Goal: Go to known website: Access a specific website the user already knows

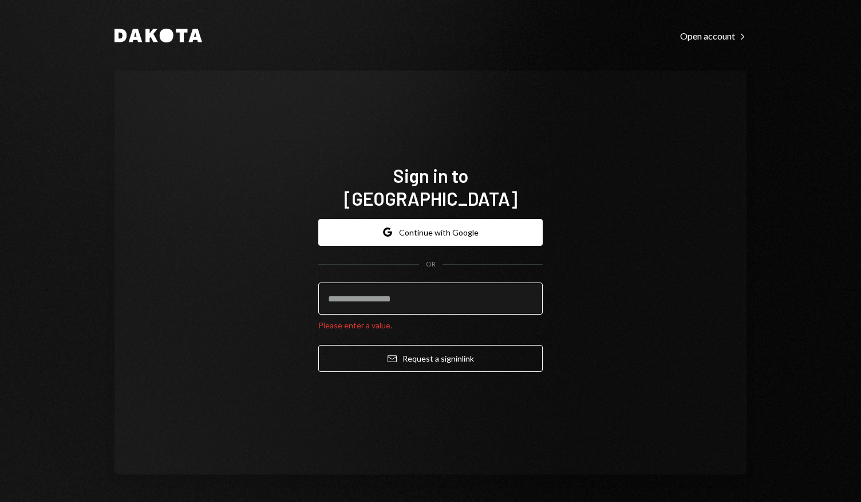
click at [395, 302] on input "email" at bounding box center [430, 298] width 225 height 32
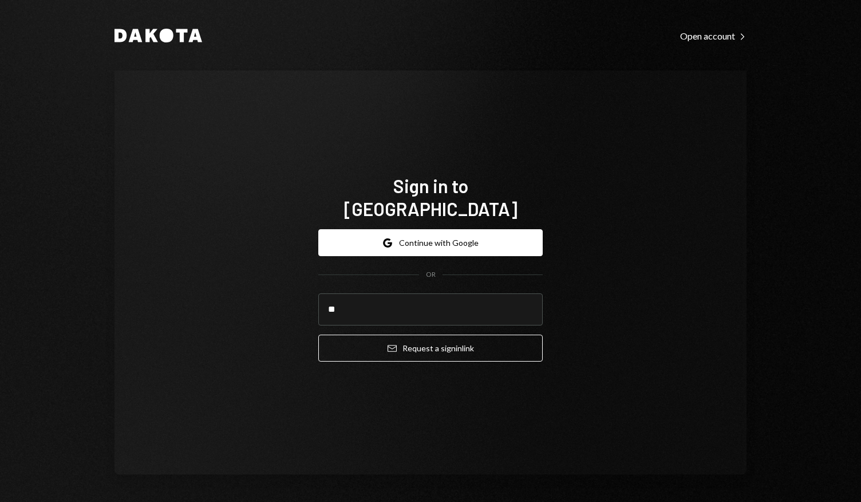
type input "**********"
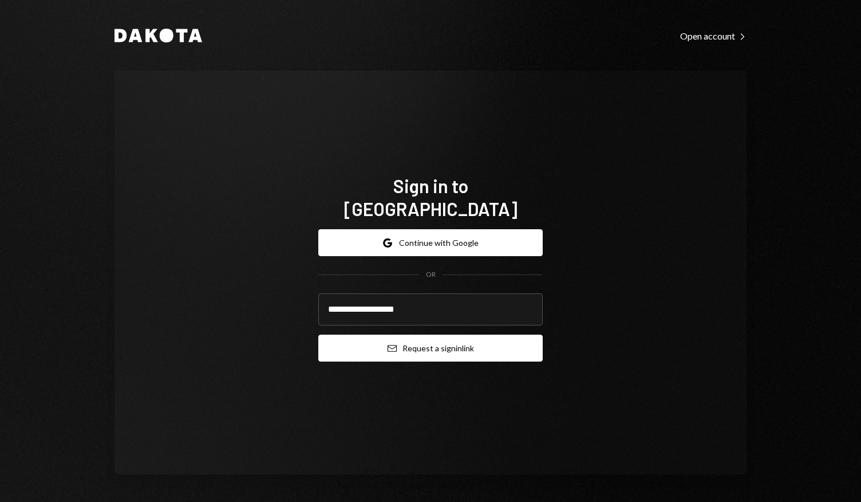
click at [411, 337] on button "Email Request a sign in link" at bounding box center [430, 347] width 225 height 27
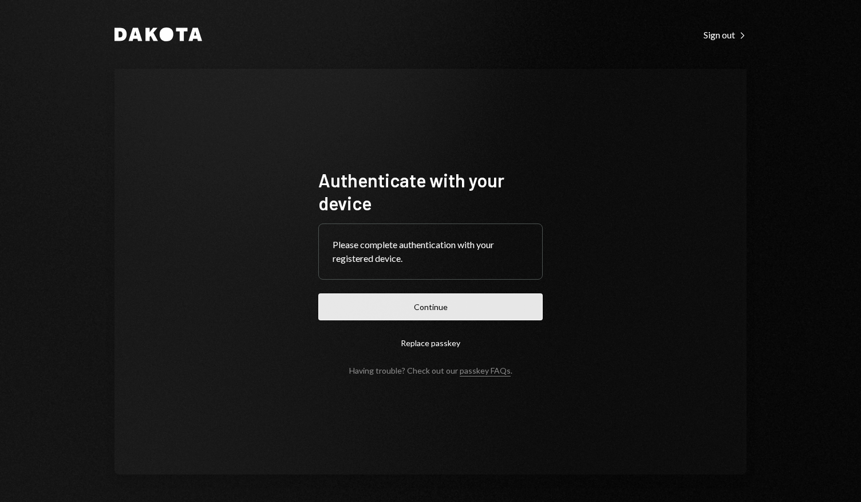
click at [436, 304] on button "Continue" at bounding box center [430, 306] width 225 height 27
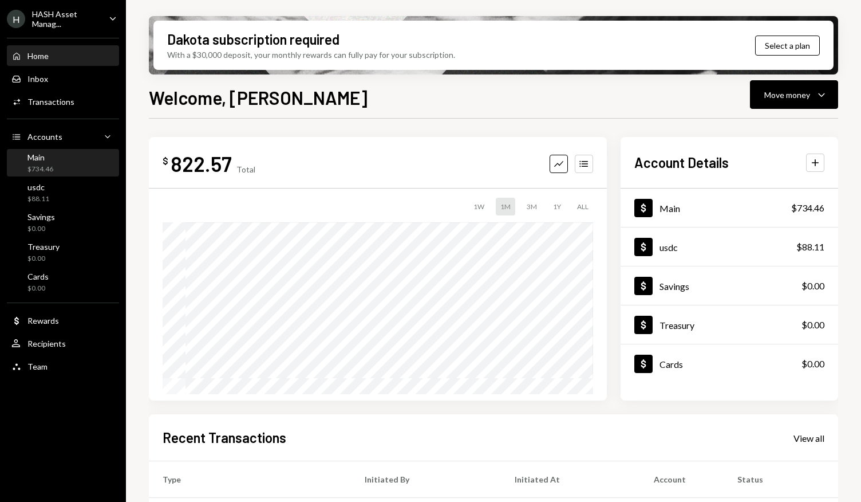
click at [58, 162] on div "Main $734.46" at bounding box center [62, 163] width 103 height 22
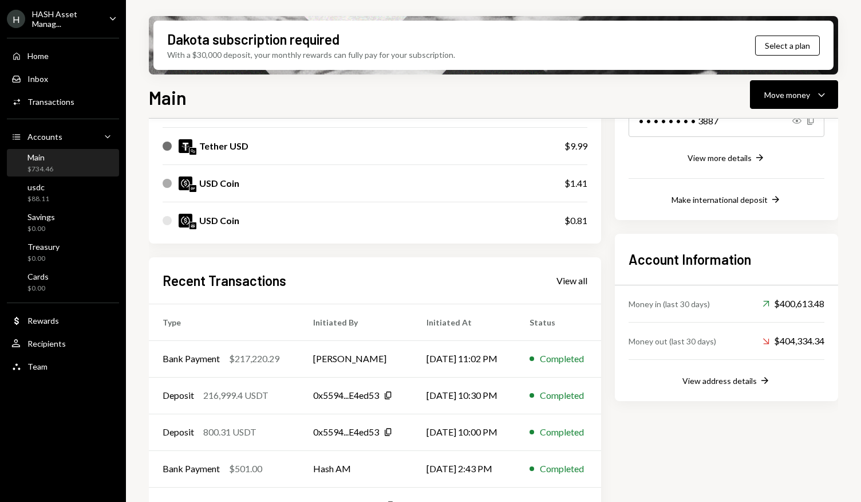
scroll to position [242, 0]
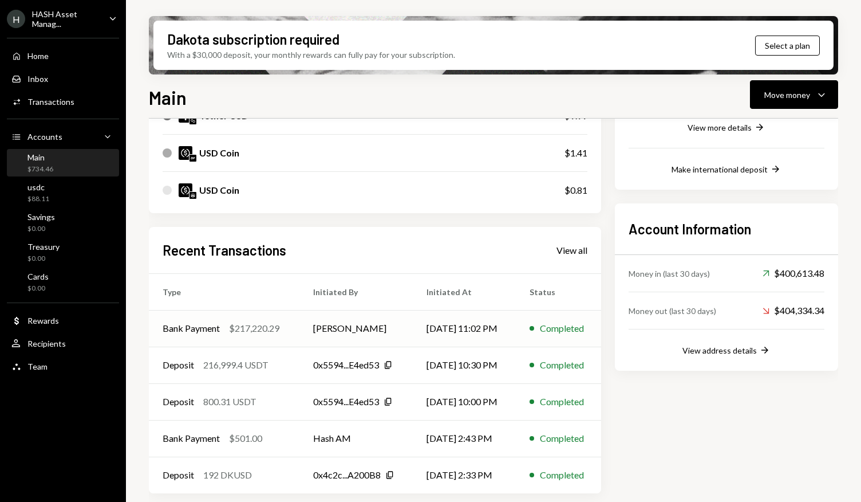
click at [393, 325] on td "[PERSON_NAME]" at bounding box center [356, 328] width 113 height 37
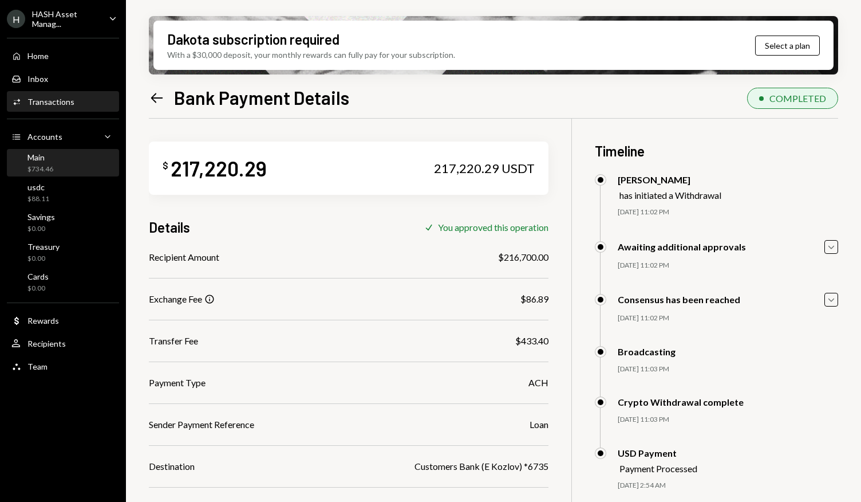
click at [54, 159] on div "Main $734.46" at bounding box center [62, 163] width 103 height 22
